Goal: Navigation & Orientation: Find specific page/section

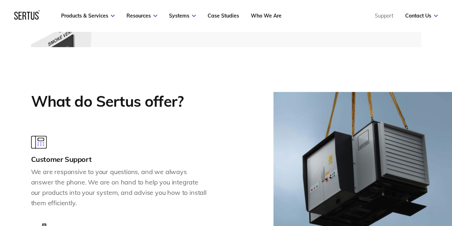
scroll to position [667, 0]
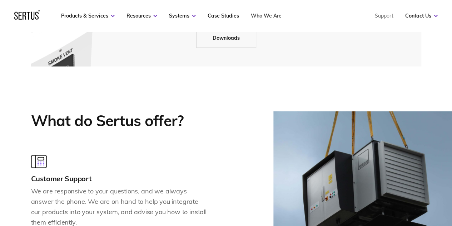
click at [262, 17] on link "Who We Are" at bounding box center [266, 16] width 31 height 6
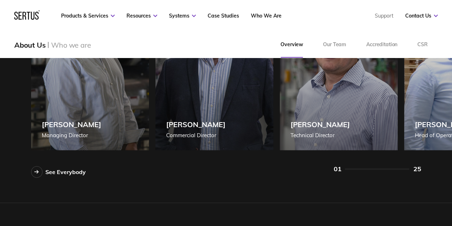
scroll to position [632, 0]
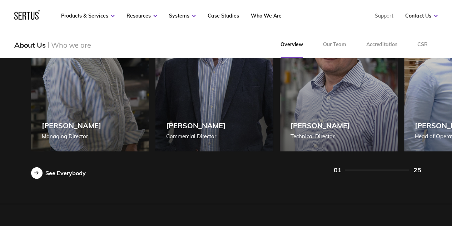
click at [73, 172] on div "See Everybody" at bounding box center [65, 172] width 40 height 7
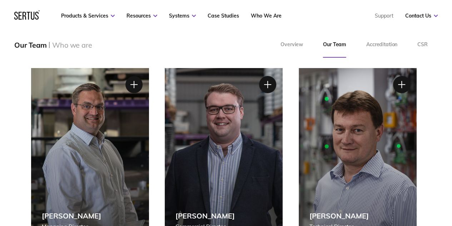
scroll to position [104, 0]
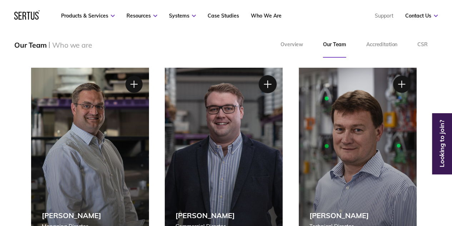
click at [267, 82] on div at bounding box center [268, 84] width 18 height 18
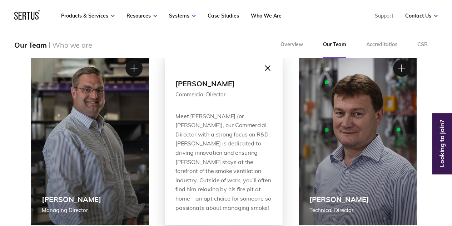
scroll to position [118, 0]
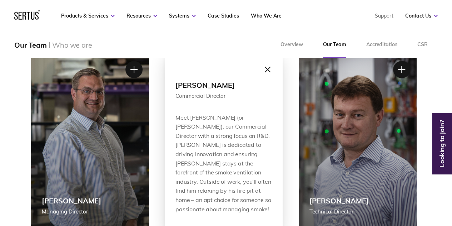
click at [270, 68] on div at bounding box center [268, 69] width 18 height 18
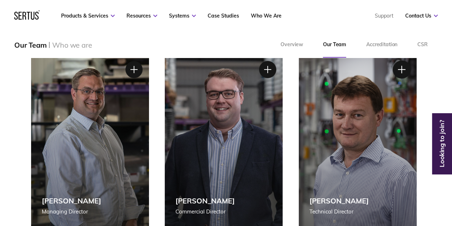
click at [402, 70] on div at bounding box center [402, 69] width 18 height 18
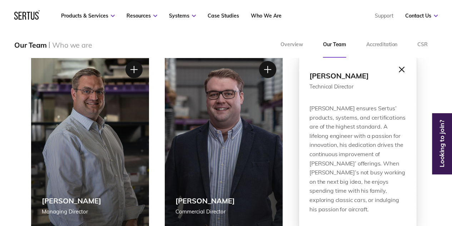
click at [402, 70] on div at bounding box center [402, 69] width 18 height 18
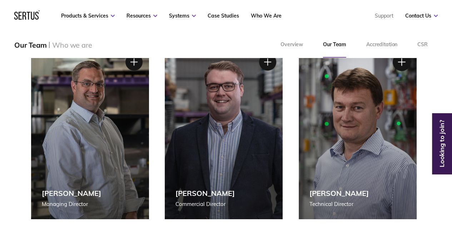
scroll to position [126, 0]
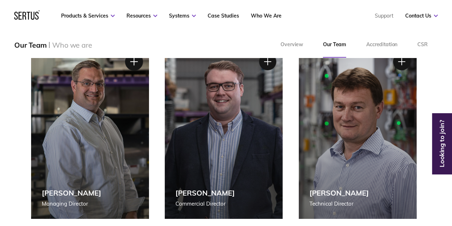
click at [128, 61] on div at bounding box center [134, 62] width 18 height 18
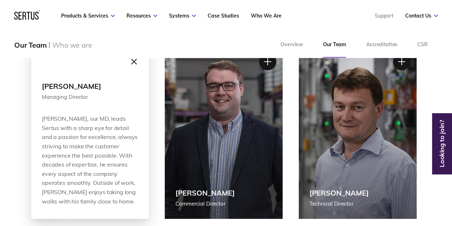
click at [132, 65] on div at bounding box center [134, 62] width 18 height 18
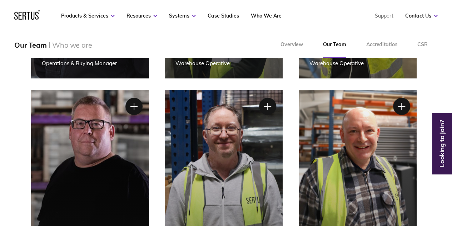
scroll to position [1379, 0]
